Goal: Information Seeking & Learning: Find specific fact

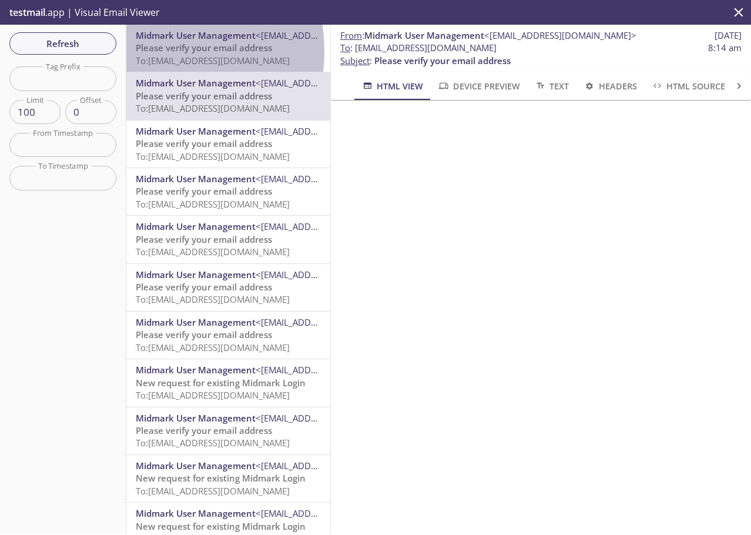
click at [148, 51] on span "Please verify your email address" at bounding box center [204, 48] width 136 height 12
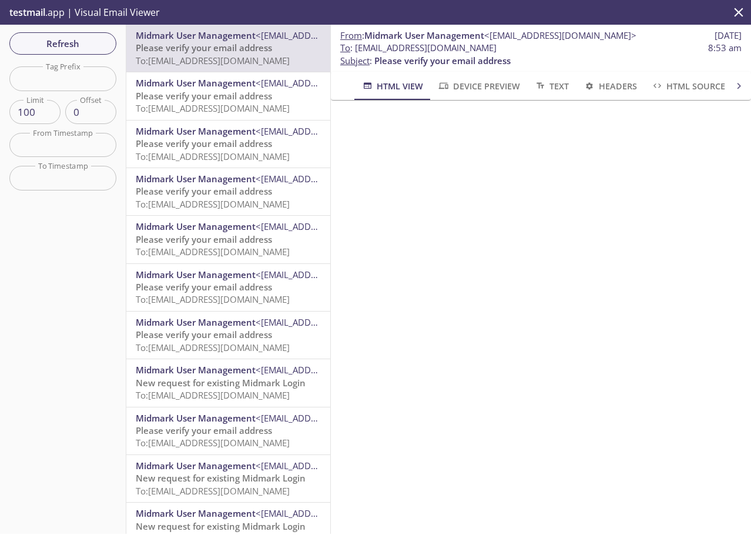
drag, startPoint x: 527, startPoint y: 48, endPoint x: 357, endPoint y: 49, distance: 169.3
click at [357, 49] on span "To : [EMAIL_ADDRESS][DOMAIN_NAME] 8:53 am" at bounding box center [541, 48] width 402 height 12
copy span "[EMAIL_ADDRESS][DOMAIN_NAME]"
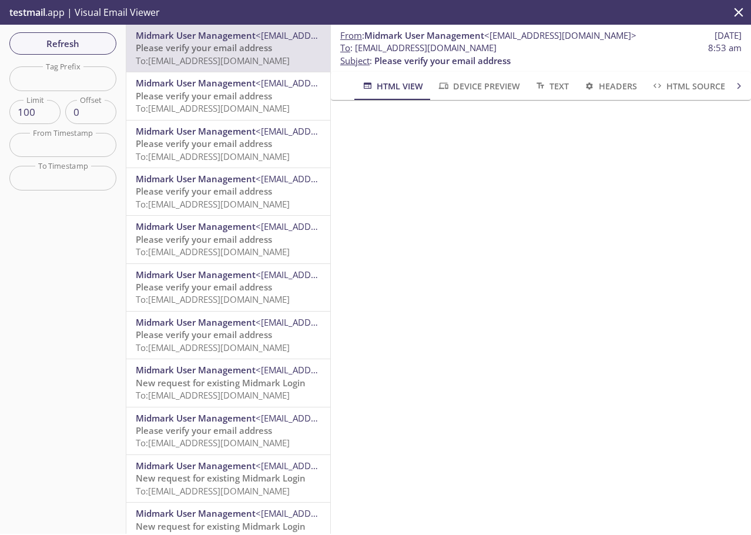
click at [199, 88] on span "Midmark User Management" at bounding box center [196, 83] width 120 height 12
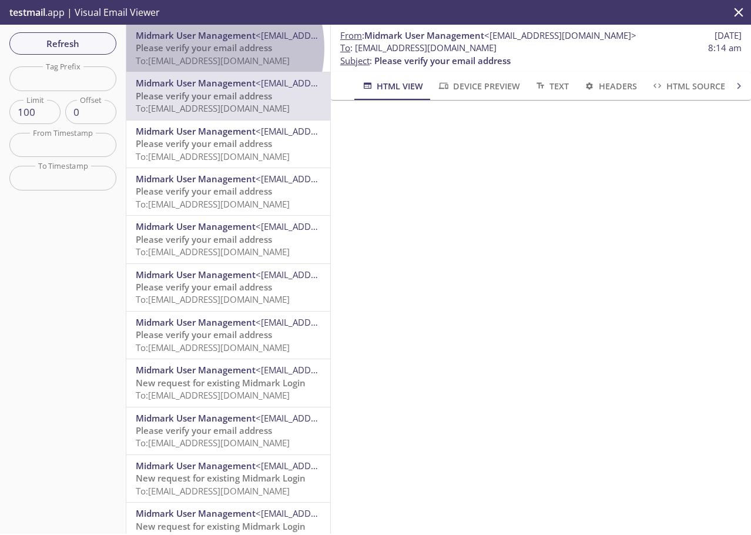
click at [199, 48] on span "Please verify your email address" at bounding box center [204, 48] width 136 height 12
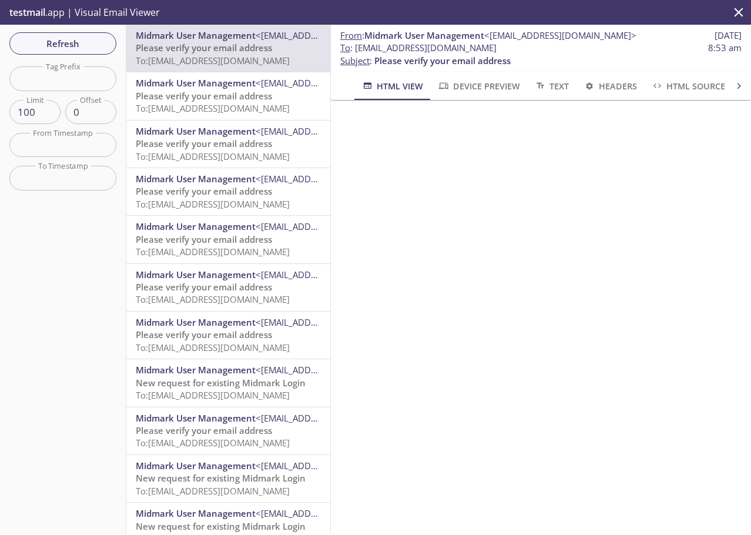
click at [211, 93] on span "Please verify your email address" at bounding box center [204, 96] width 136 height 12
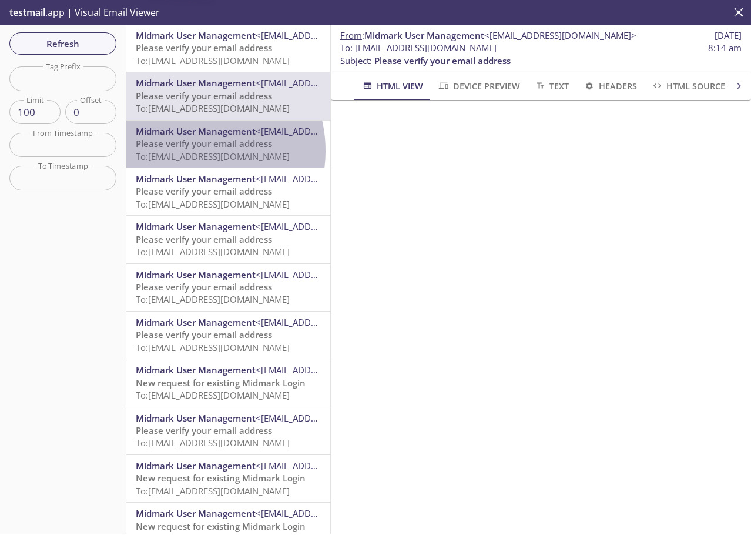
click at [192, 151] on span "To: [EMAIL_ADDRESS][DOMAIN_NAME]" at bounding box center [213, 157] width 154 height 12
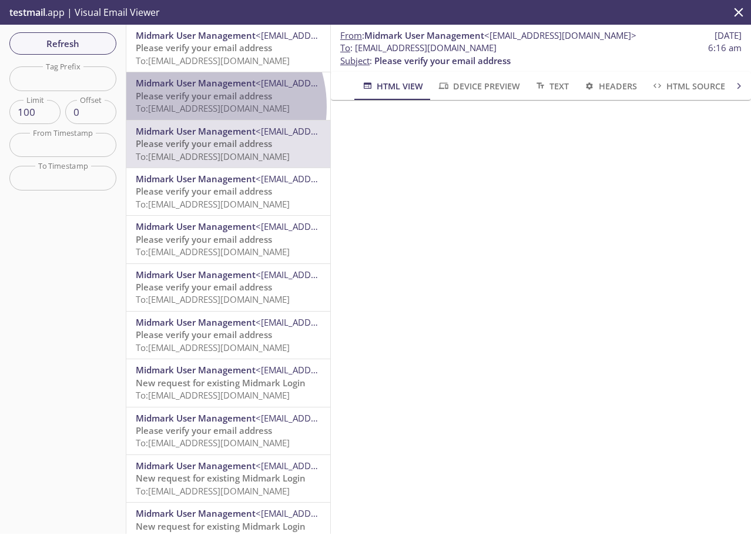
click at [200, 106] on span "To: [EMAIL_ADDRESS][DOMAIN_NAME]" at bounding box center [213, 108] width 154 height 12
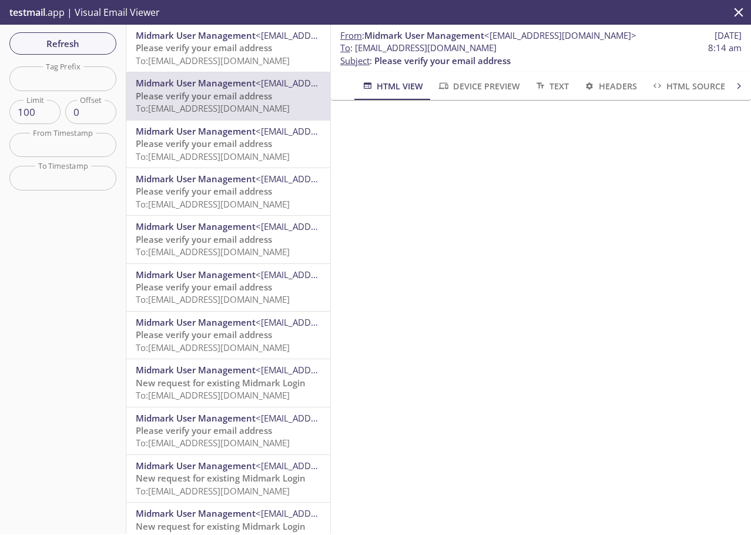
click at [196, 56] on span "To: [EMAIL_ADDRESS][DOMAIN_NAME]" at bounding box center [213, 61] width 154 height 12
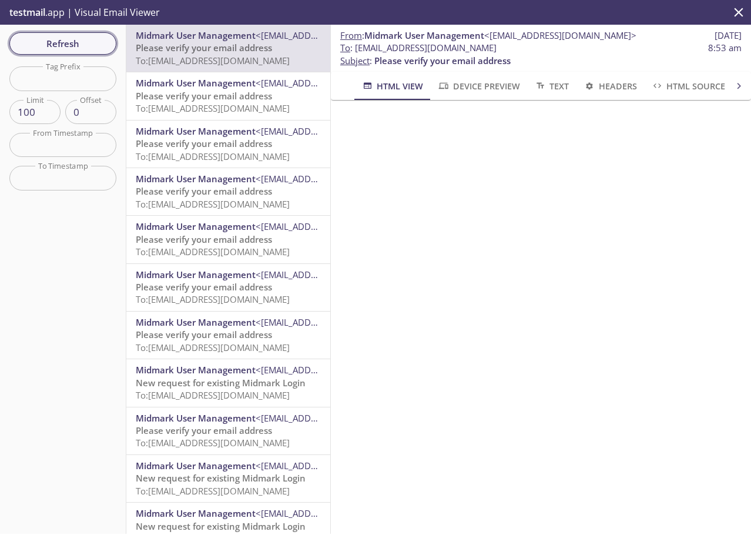
click at [61, 36] on span "Refresh" at bounding box center [63, 43] width 88 height 15
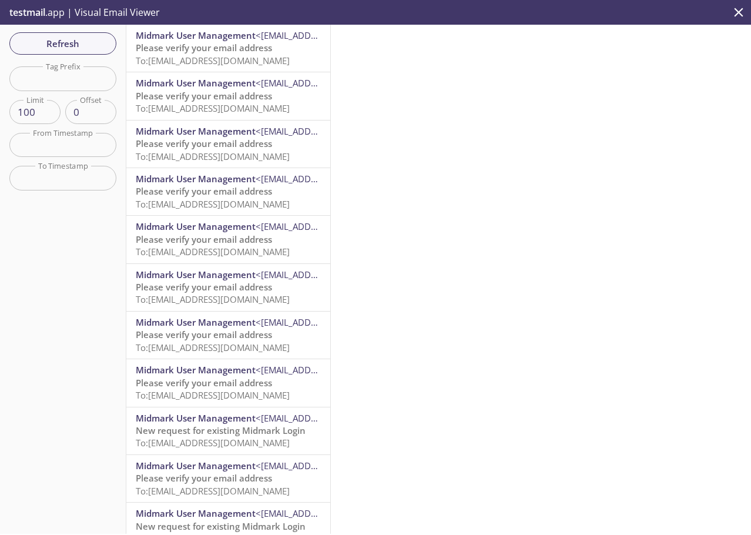
click at [235, 64] on span "To: [EMAIL_ADDRESS][DOMAIN_NAME]" at bounding box center [213, 61] width 154 height 12
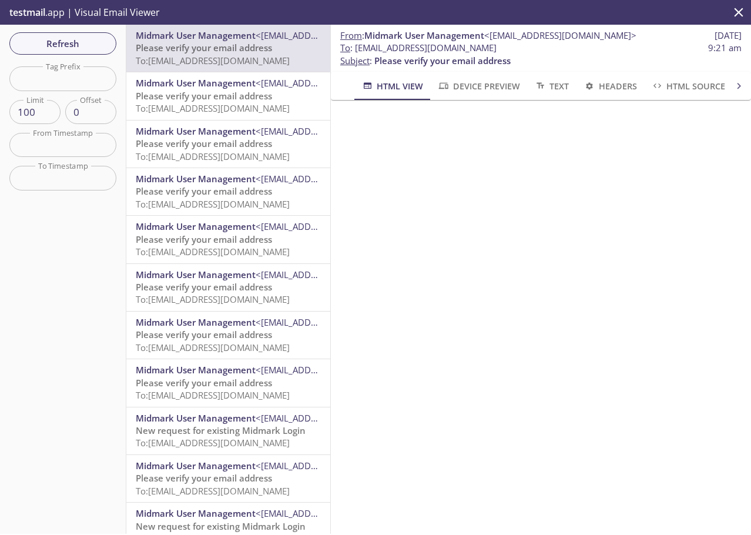
click at [240, 153] on span "To: [EMAIL_ADDRESS][DOMAIN_NAME]" at bounding box center [213, 157] width 154 height 12
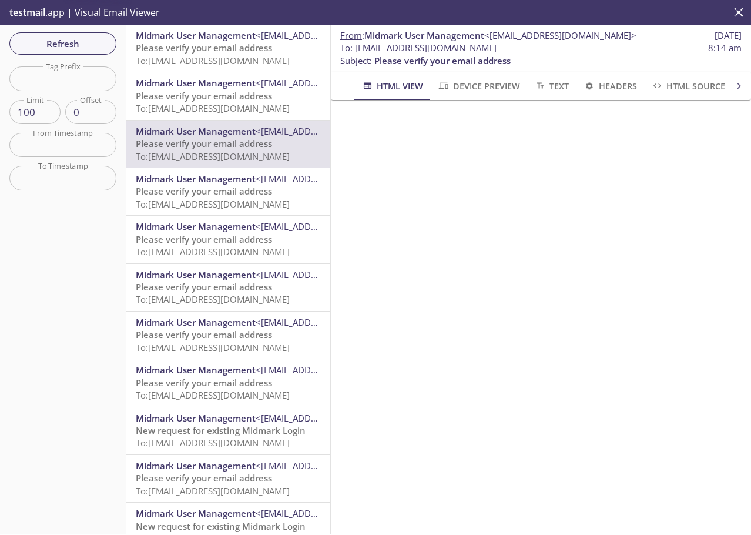
click at [247, 51] on span "Please verify your email address" at bounding box center [204, 48] width 136 height 12
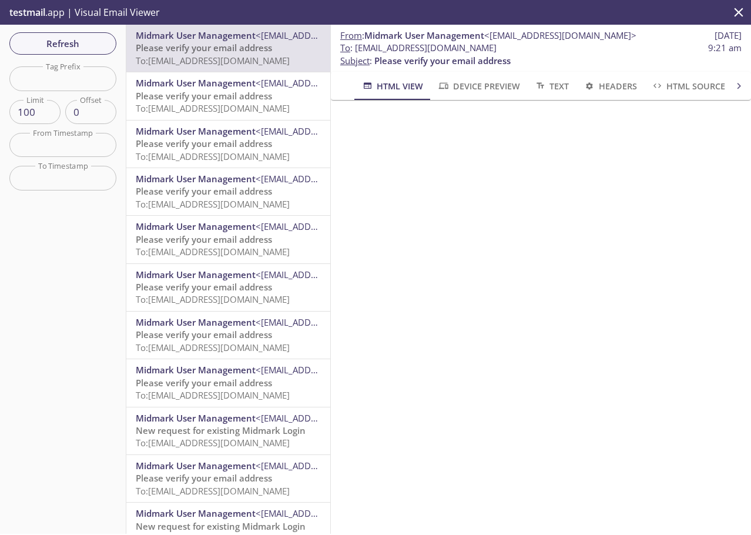
drag, startPoint x: 548, startPoint y: 48, endPoint x: 357, endPoint y: 51, distance: 190.5
click at [357, 51] on span "To : [EMAIL_ADDRESS][DOMAIN_NAME] 9:21 am" at bounding box center [541, 48] width 402 height 12
copy span "[EMAIL_ADDRESS][DOMAIN_NAME]"
click at [84, 44] on span "Refresh" at bounding box center [63, 43] width 88 height 15
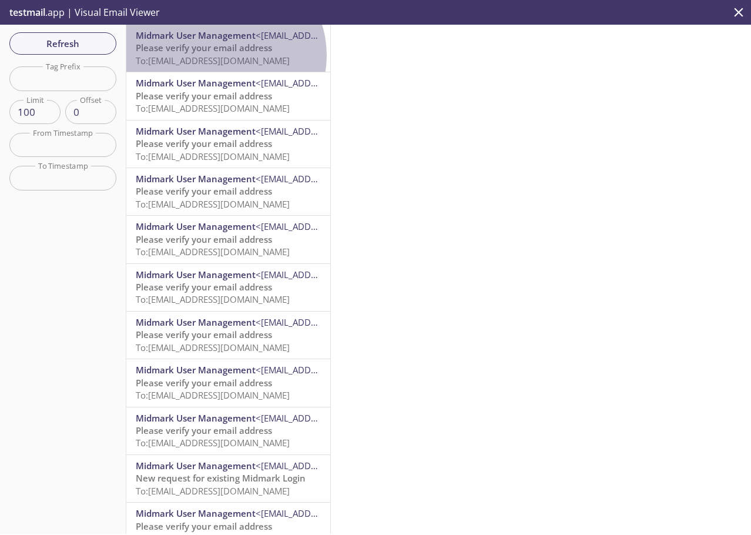
click at [224, 55] on span "To: [EMAIL_ADDRESS][DOMAIN_NAME]" at bounding box center [213, 61] width 154 height 12
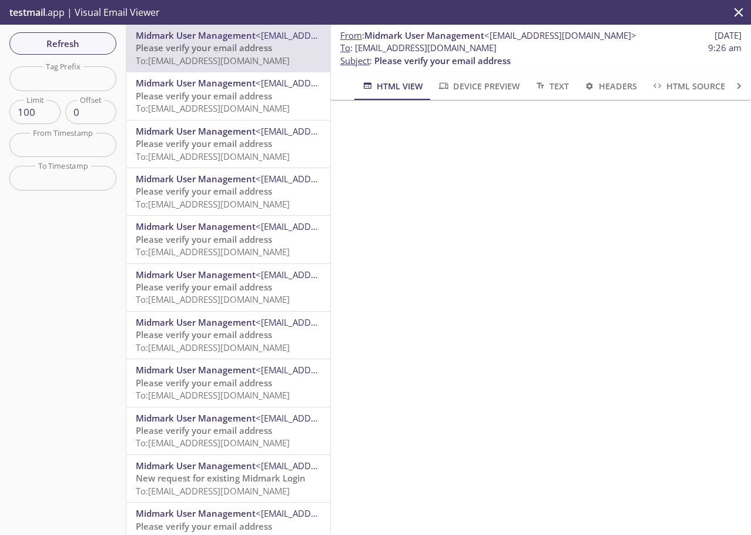
drag, startPoint x: 540, startPoint y: 48, endPoint x: 355, endPoint y: 51, distance: 185.8
click at [355, 51] on span "To : [EMAIL_ADDRESS][DOMAIN_NAME] 9:26 am" at bounding box center [541, 48] width 402 height 12
